Goal: Task Accomplishment & Management: Use online tool/utility

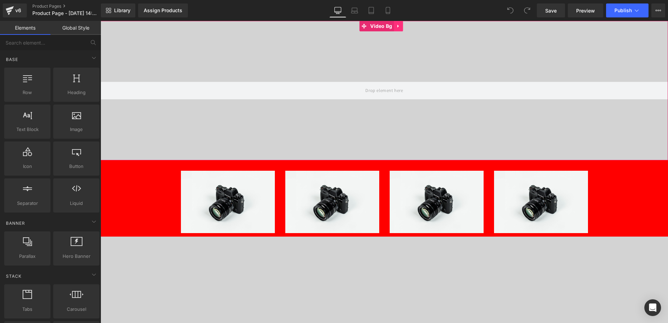
click at [397, 29] on icon at bounding box center [398, 26] width 5 height 5
click at [402, 26] on icon at bounding box center [403, 26] width 5 height 5
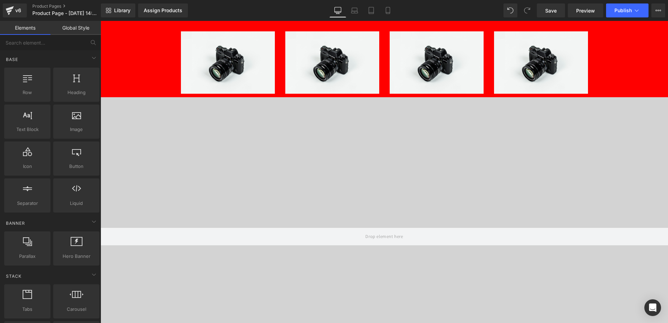
click at [399, 103] on icon at bounding box center [398, 102] width 5 height 5
click at [400, 103] on link at bounding box center [403, 102] width 9 height 10
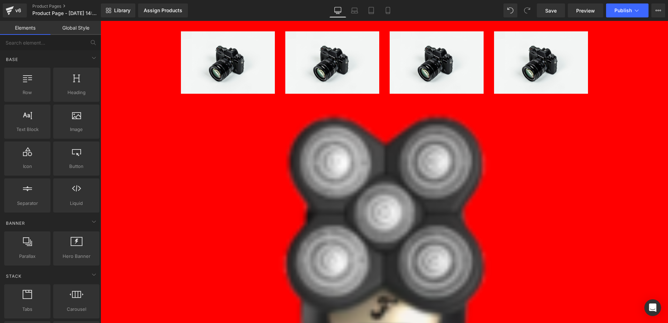
click at [619, 95] on div "Image Image Image Image Row Sale Off (P) Image (P) Image List Demo Product (P) …" at bounding box center [385, 324] width 568 height 607
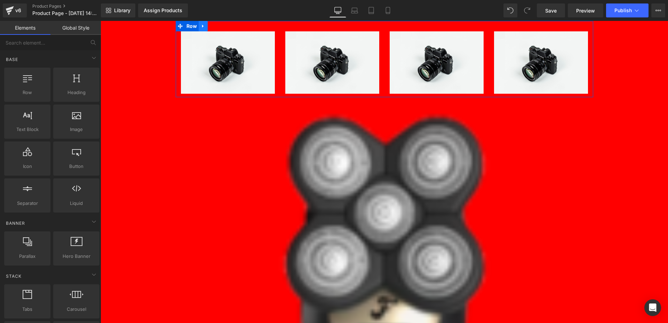
click at [202, 26] on icon at bounding box center [202, 26] width 1 height 3
click at [219, 26] on icon at bounding box center [221, 26] width 5 height 5
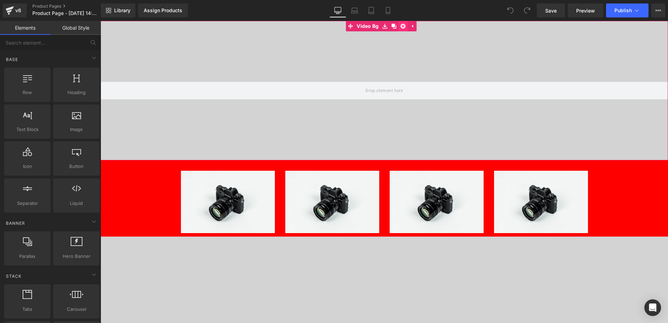
click at [403, 25] on icon at bounding box center [403, 26] width 5 height 5
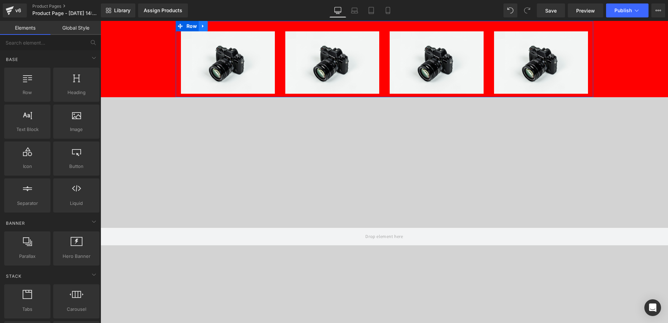
click at [199, 25] on link at bounding box center [203, 26] width 9 height 10
click at [219, 26] on icon at bounding box center [221, 26] width 5 height 5
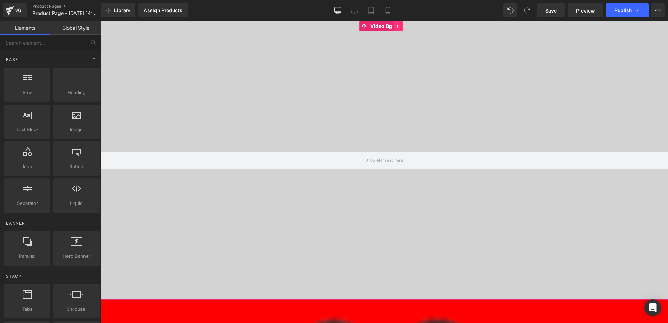
click at [401, 25] on link at bounding box center [398, 26] width 9 height 10
click at [405, 24] on icon at bounding box center [403, 26] width 5 height 5
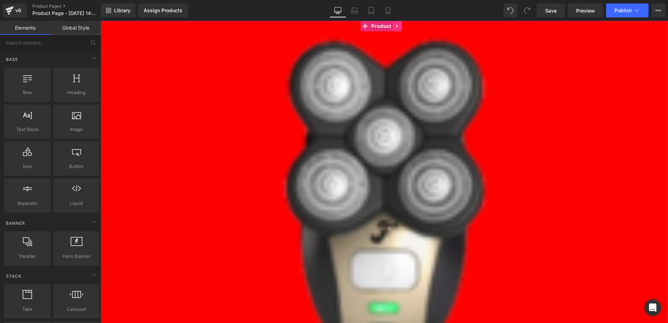
click at [397, 27] on icon at bounding box center [396, 26] width 1 height 3
click at [399, 27] on link at bounding box center [402, 26] width 9 height 10
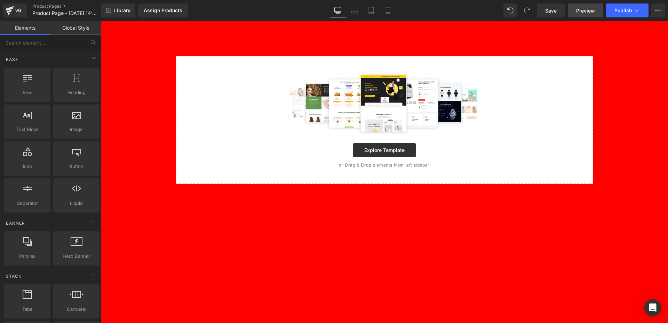
click at [586, 6] on link "Preview" at bounding box center [586, 10] width 36 height 14
click at [549, 10] on span "Save" at bounding box center [550, 10] width 11 height 7
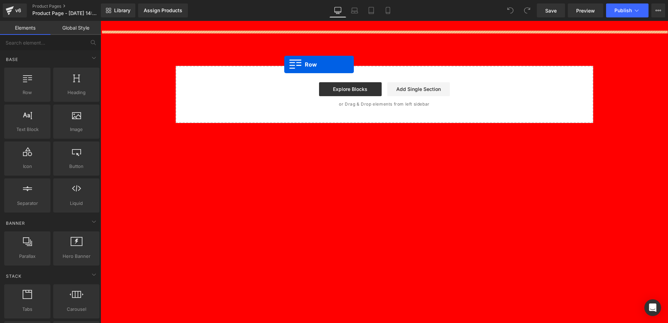
drag, startPoint x: 126, startPoint y: 110, endPoint x: 284, endPoint y: 64, distance: 164.6
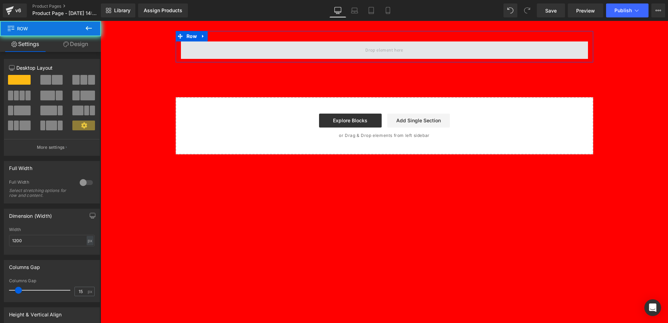
click at [292, 55] on span at bounding box center [384, 49] width 407 height 17
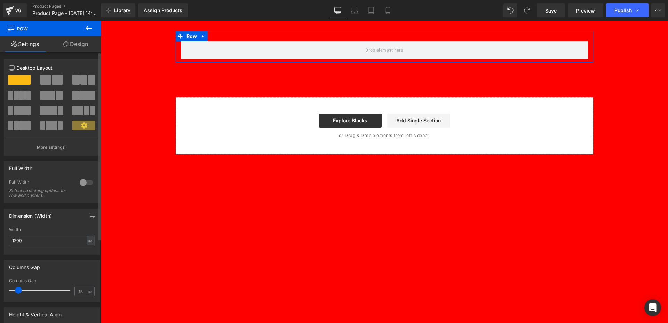
click at [53, 83] on span at bounding box center [57, 80] width 11 height 10
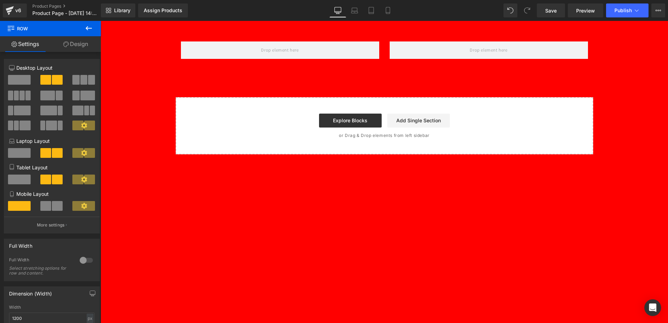
click at [88, 26] on icon at bounding box center [89, 28] width 8 height 8
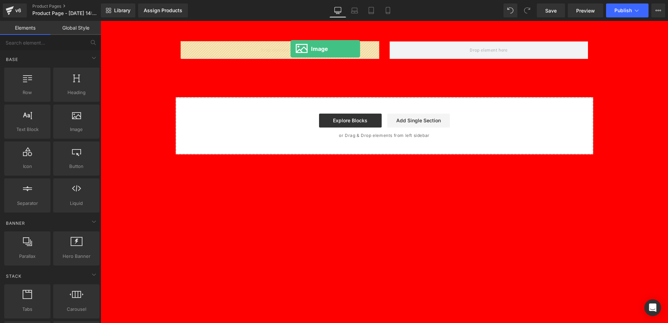
drag, startPoint x: 170, startPoint y: 141, endPoint x: 291, endPoint y: 49, distance: 152.2
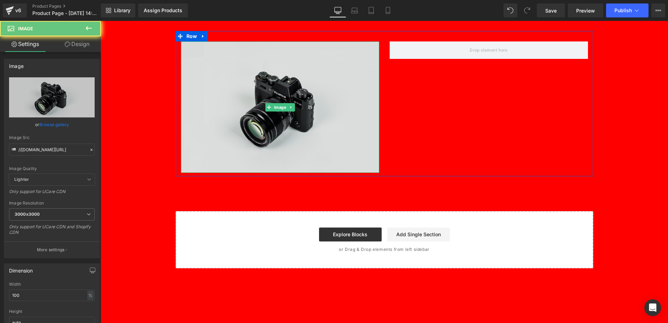
click at [236, 81] on img at bounding box center [280, 107] width 198 height 132
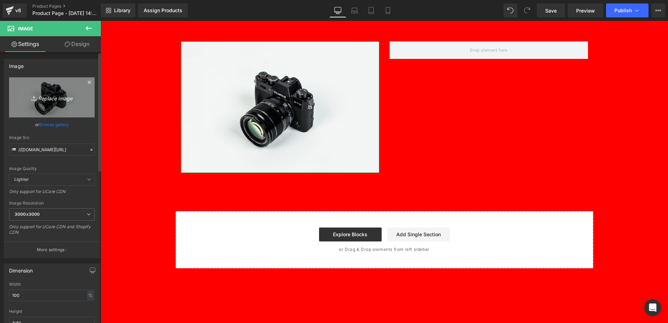
click at [49, 106] on link "Replace Image" at bounding box center [52, 97] width 86 height 40
type input "C:\fakepath\advertorial-top-5-the-before-1.png"
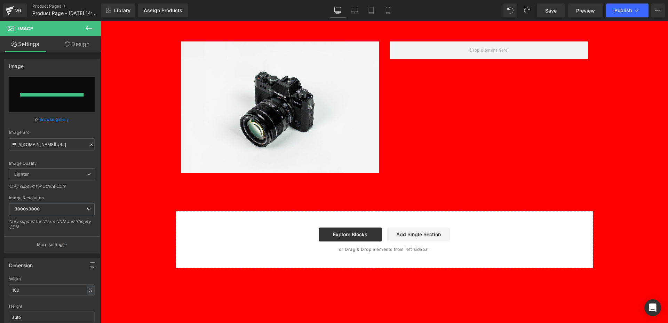
type input "[URL][DOMAIN_NAME]"
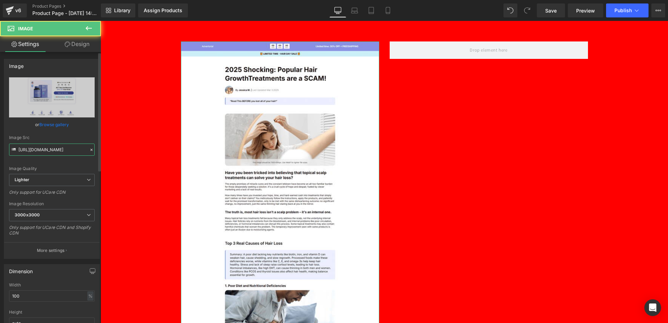
click at [44, 150] on input "[URL][DOMAIN_NAME]" at bounding box center [52, 149] width 86 height 12
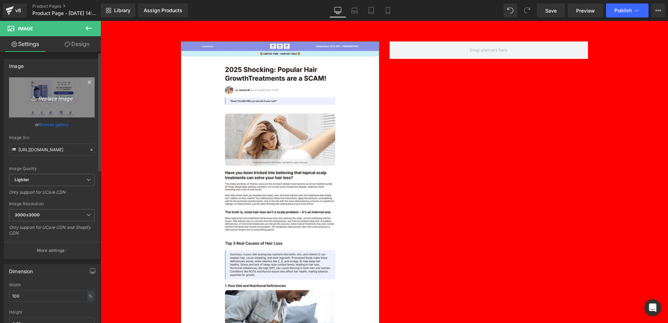
click at [52, 97] on icon "Replace Image" at bounding box center [52, 97] width 56 height 9
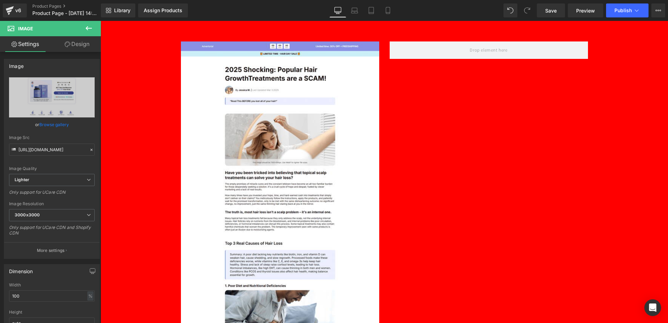
type input "C:\fakepath\gemix-biocare-shampoo-300ml-1.png"
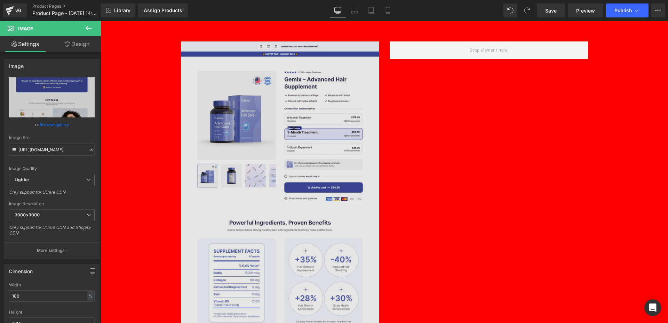
type input "[URL][DOMAIN_NAME]"
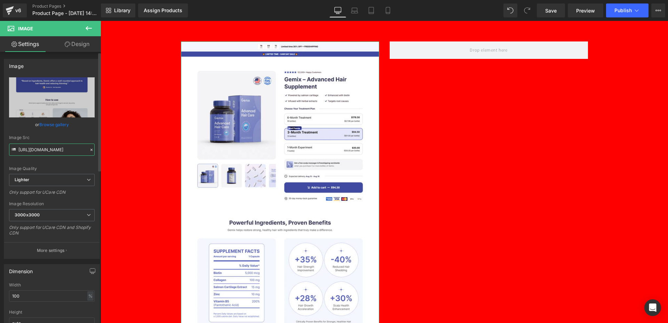
click at [52, 152] on input "[URL][DOMAIN_NAME]" at bounding box center [52, 149] width 86 height 12
